Goal: Navigation & Orientation: Go to known website

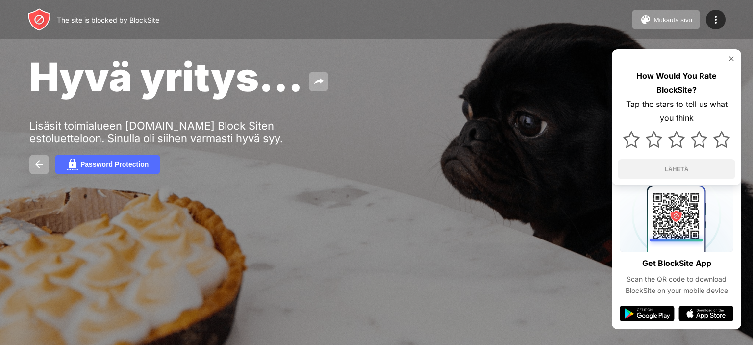
click at [449, 12] on div "The site is blocked by BlockSite Mukauta sivu Muokkaa estoluetteloa Ohjaa Mukau…" at bounding box center [376, 19] width 753 height 39
